Goal: Task Accomplishment & Management: Manage account settings

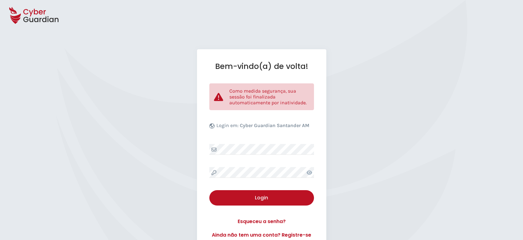
select select "Português (BR)"
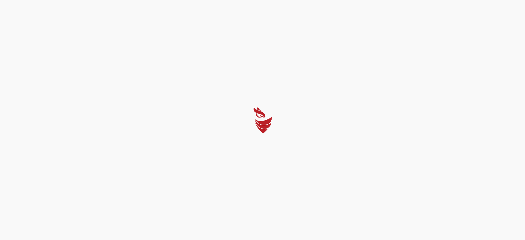
select select "Português (BR)"
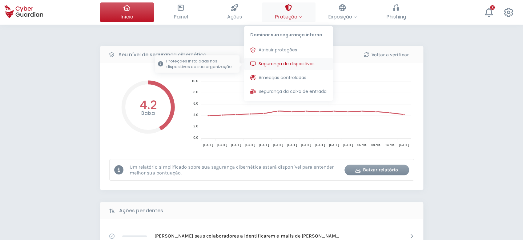
click at [275, 63] on span "Segurança de dispositivos" at bounding box center [286, 64] width 56 height 6
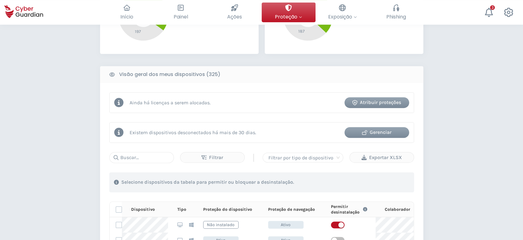
scroll to position [246, 0]
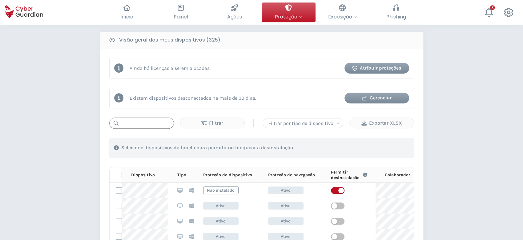
click at [164, 125] on input "text" at bounding box center [141, 123] width 65 height 11
paste input "MNT-BRJ32684K9"
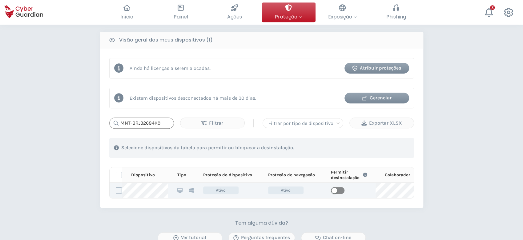
type input "MNT-BRJ32684K9"
click at [337, 189] on button "button" at bounding box center [338, 190] width 14 height 7
click at [69, 138] on div "PROTEÇÃO > Segurança de dispositivos Como funciona? Adicionar colaboradores Ins…" at bounding box center [261, 59] width 523 height 560
click at [377, 96] on div "Gerenciar" at bounding box center [376, 97] width 55 height 7
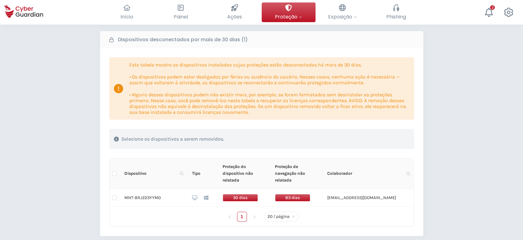
scroll to position [82, 0]
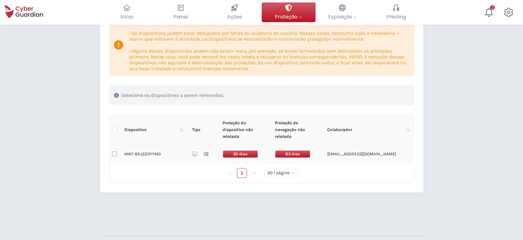
click at [114, 155] on input "checkbox" at bounding box center [114, 153] width 5 height 5
checkbox input "true"
click at [365, 96] on div "Excluir dispositivos" at bounding box center [378, 95] width 53 height 7
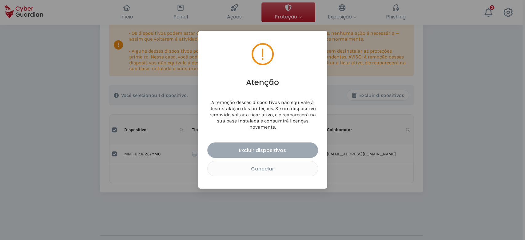
click at [260, 146] on div "Excluir dispositivos" at bounding box center [263, 150] width 102 height 8
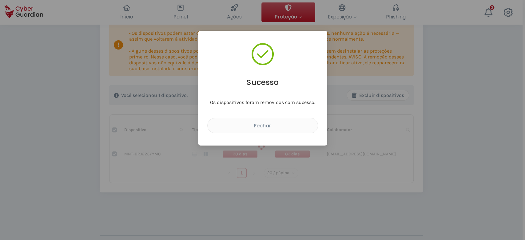
checkbox input "false"
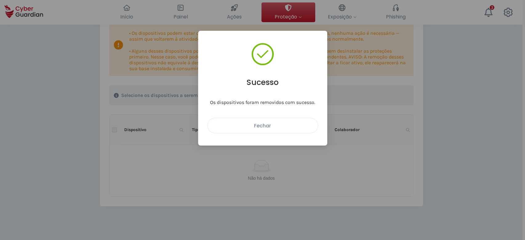
click at [231, 122] on div "Fechar" at bounding box center [262, 126] width 101 height 8
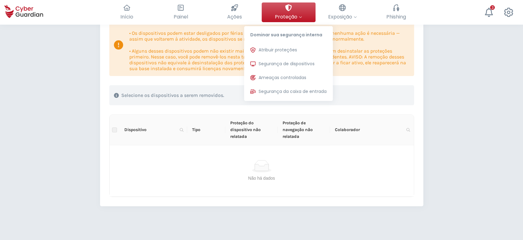
click at [274, 16] on button "Proteção Dominar sua segurança interna Atribuir proteções Atribua licenças de p…" at bounding box center [288, 12] width 54 height 20
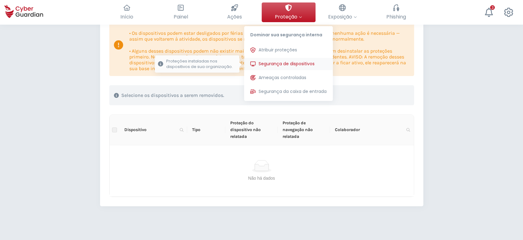
click at [270, 64] on span "Segurança de dispositivos" at bounding box center [286, 64] width 56 height 6
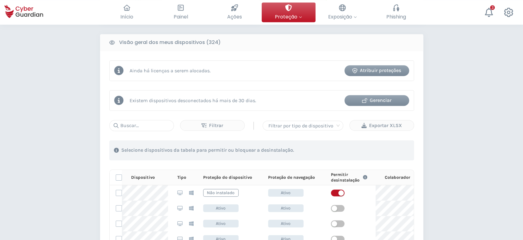
scroll to position [287, 0]
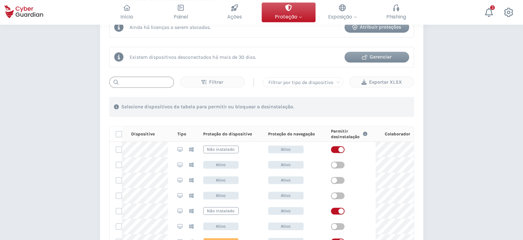
click at [151, 82] on input "text" at bounding box center [141, 82] width 65 height 11
click at [141, 87] on input "text" at bounding box center [141, 82] width 65 height 11
paste input "MNT-BRJ32684K9"
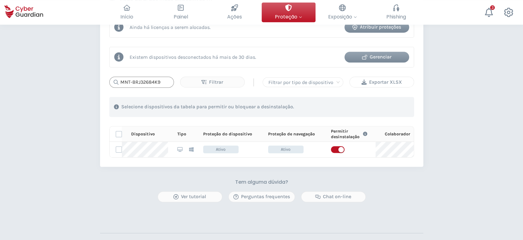
type input "MNT-BRJ32684K9"
click at [395, 80] on div "Exportar XLSX" at bounding box center [381, 81] width 55 height 7
click at [207, 167] on div "Ainda há licenças a serem alocadas. Atribuir proteções Existem dispositivos des…" at bounding box center [261, 87] width 323 height 159
